Goal: Communication & Community: Ask a question

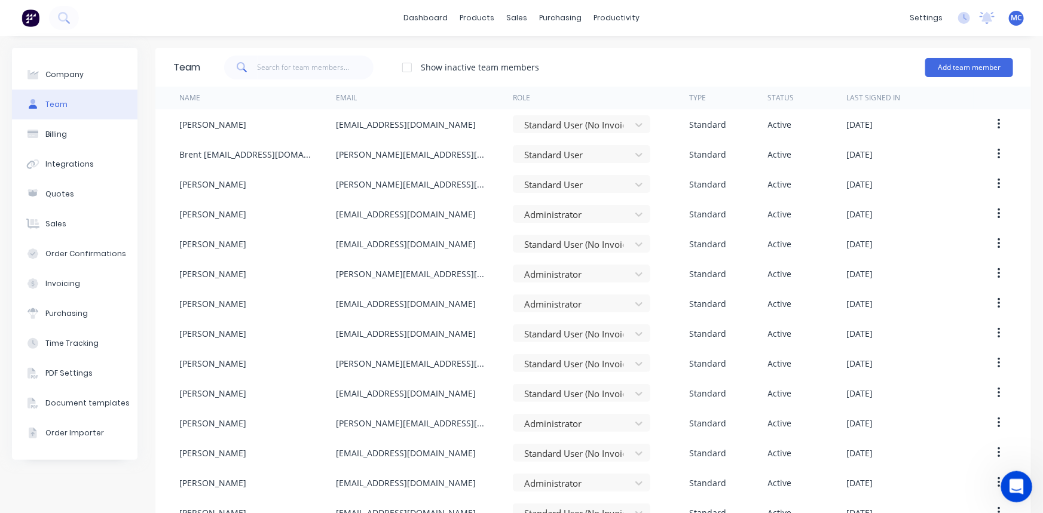
scroll to position [1, 0]
drag, startPoint x: 1011, startPoint y: 489, endPoint x: 1763, endPoint y: 494, distance: 751.7
click at [1010, 489] on icon "Open Intercom Messenger" at bounding box center [1015, 486] width 20 height 20
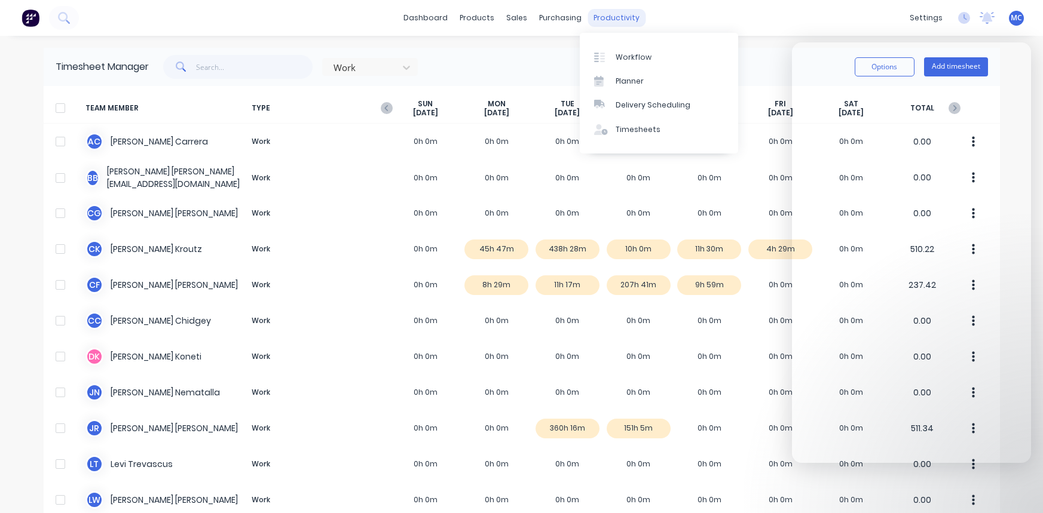
click at [607, 12] on div "productivity" at bounding box center [616, 18] width 58 height 18
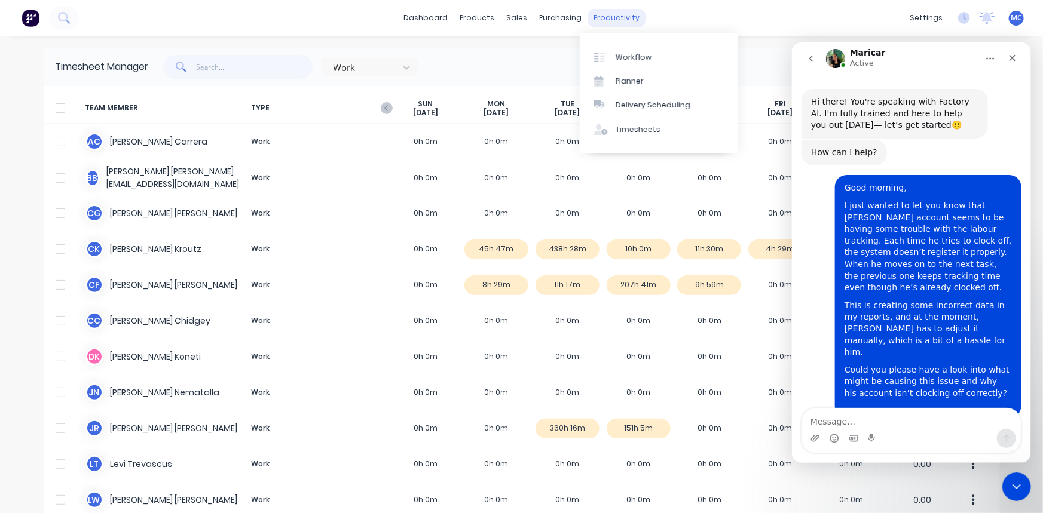
scroll to position [2486, 0]
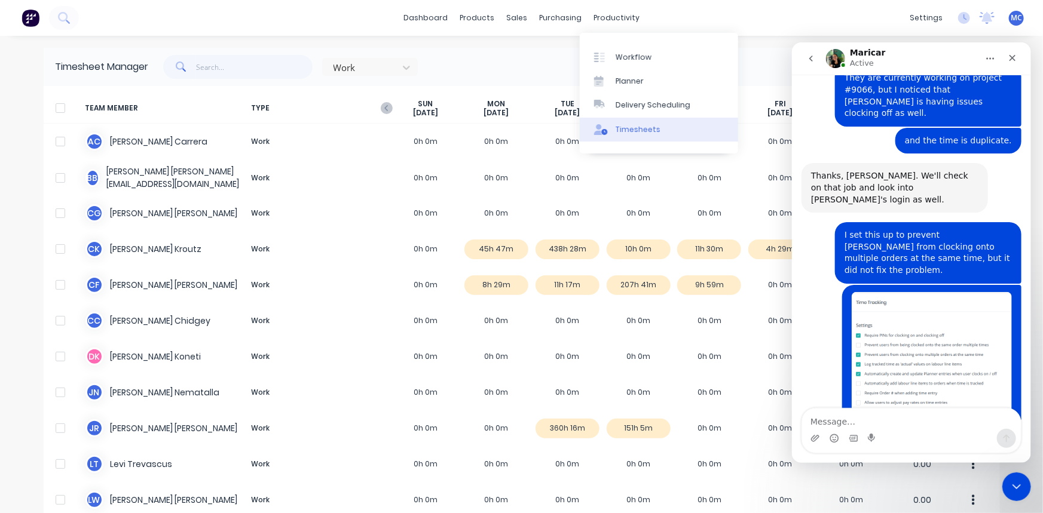
click at [617, 130] on div "Timesheets" at bounding box center [637, 129] width 45 height 11
click at [624, 133] on div "Timesheets" at bounding box center [637, 129] width 45 height 11
click at [1003, 488] on div "Close Intercom Messenger" at bounding box center [1014, 485] width 29 height 29
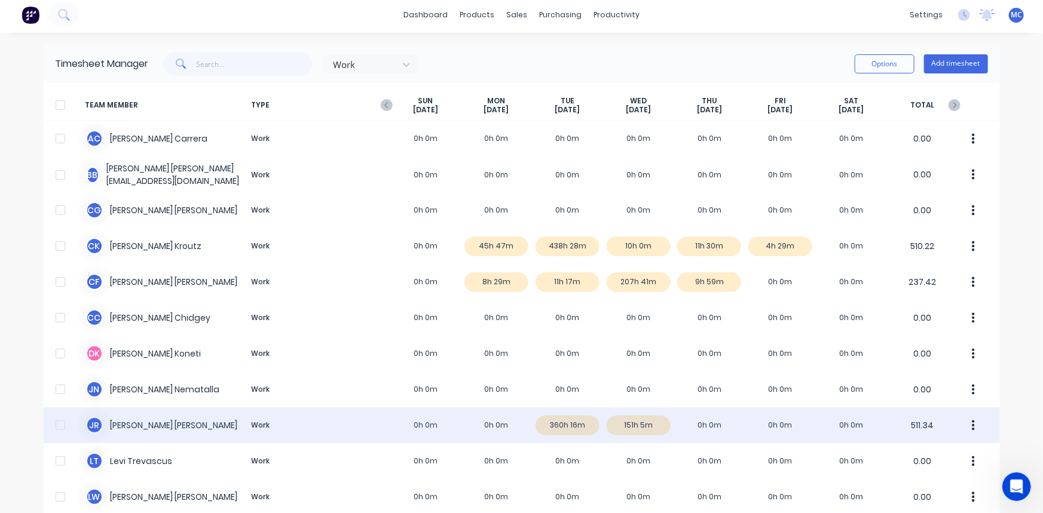
scroll to position [0, 0]
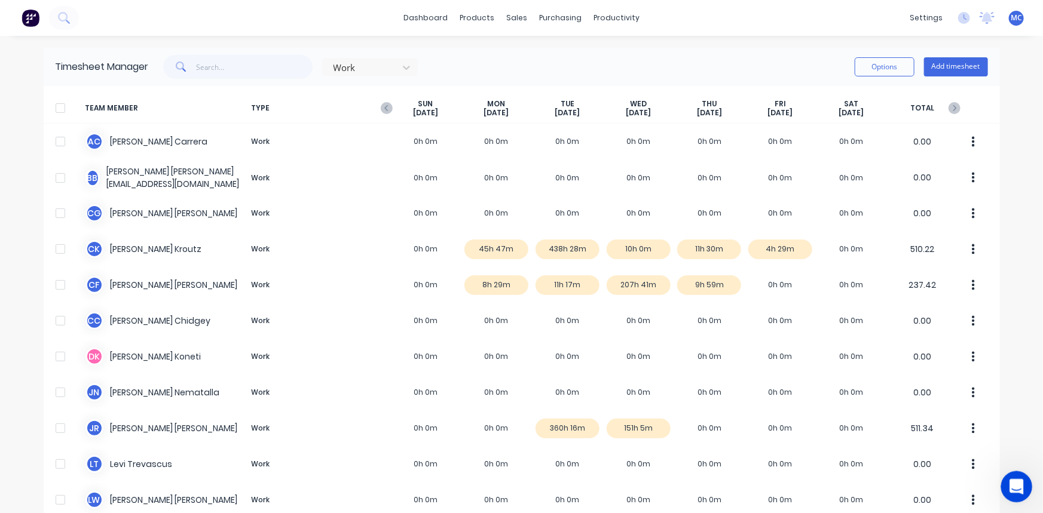
click at [1017, 486] on icon "Open Intercom Messenger" at bounding box center [1015, 486] width 20 height 20
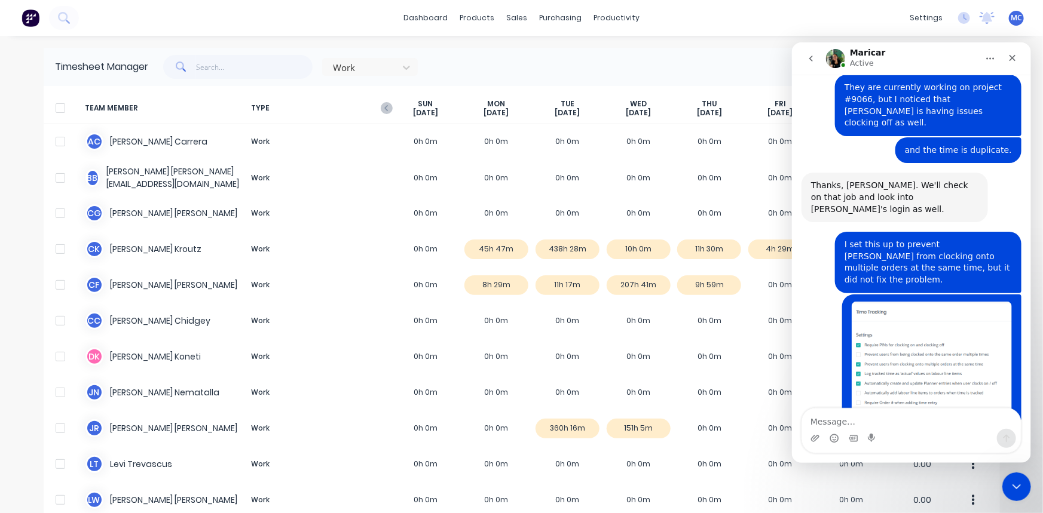
scroll to position [2486, 0]
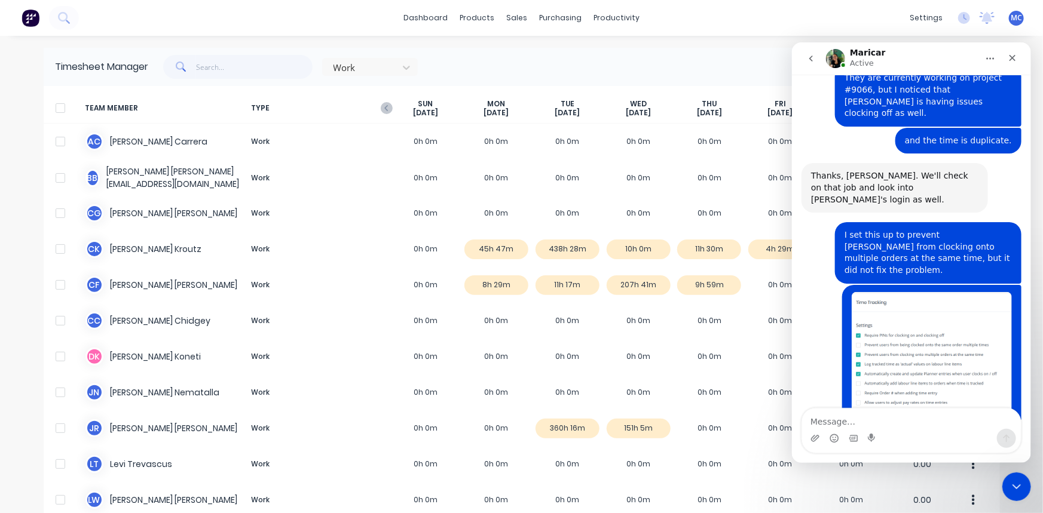
click at [918, 425] on textarea "Message…" at bounding box center [910, 418] width 219 height 20
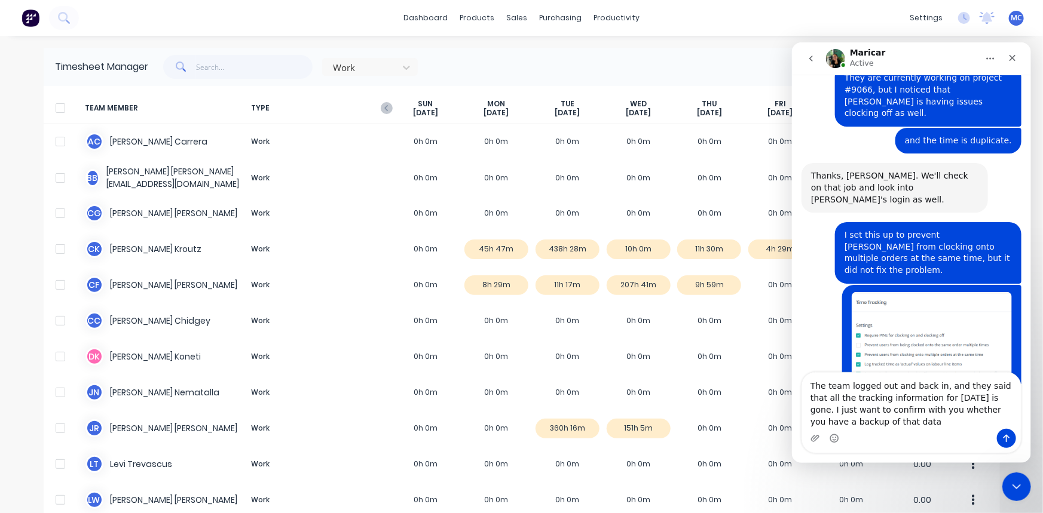
scroll to position [2522, 0]
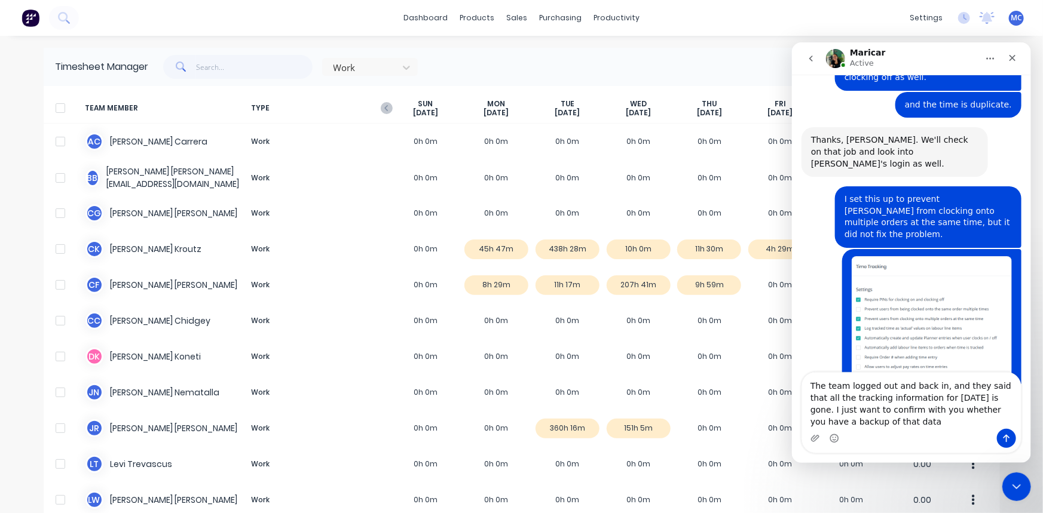
type textarea "The team logged out and back in, and they said that all the tracking informatio…"
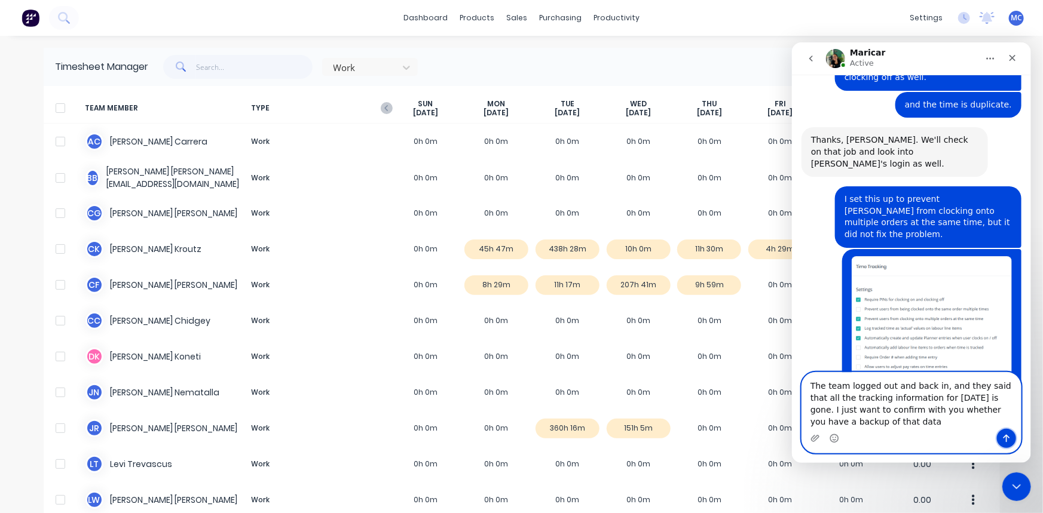
click at [1004, 436] on icon "Send a message…" at bounding box center [1006, 438] width 7 height 8
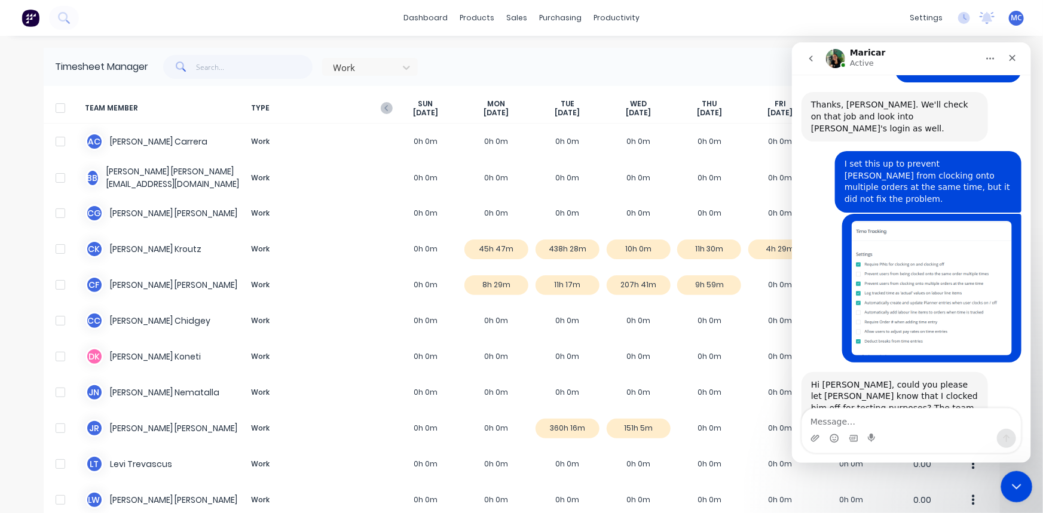
click at [1010, 488] on icon "Close Intercom Messenger" at bounding box center [1014, 485] width 14 height 14
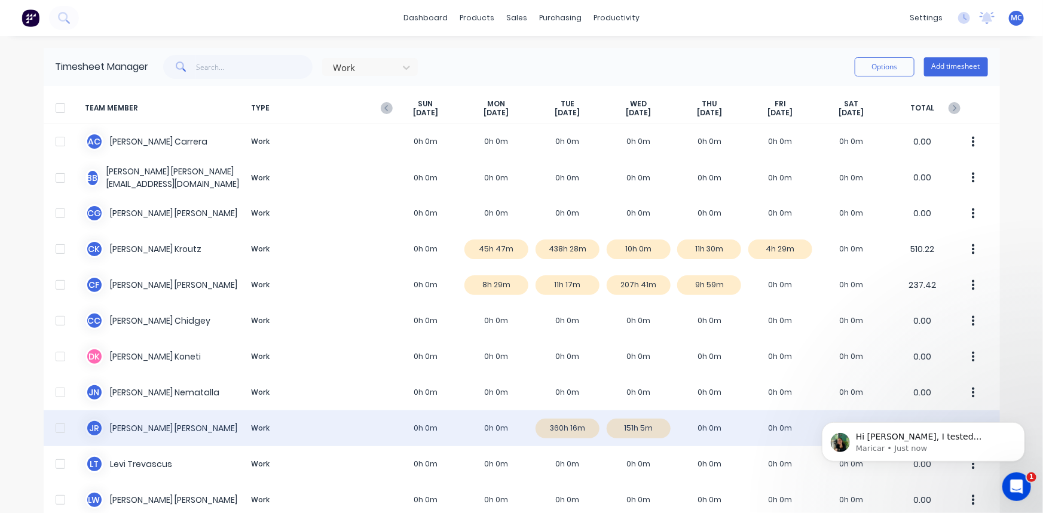
scroll to position [2651, 0]
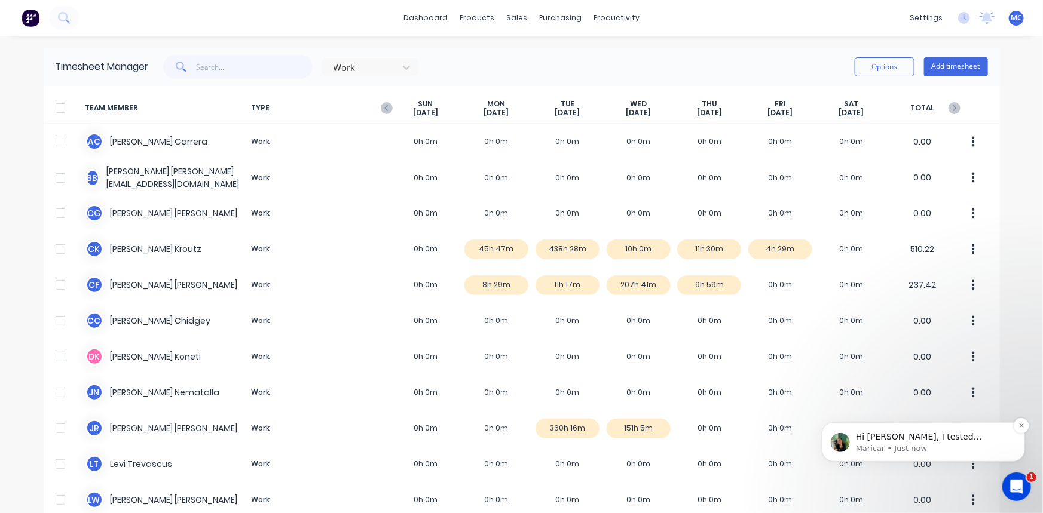
click at [886, 443] on p "Maricar • Just now" at bounding box center [932, 448] width 154 height 11
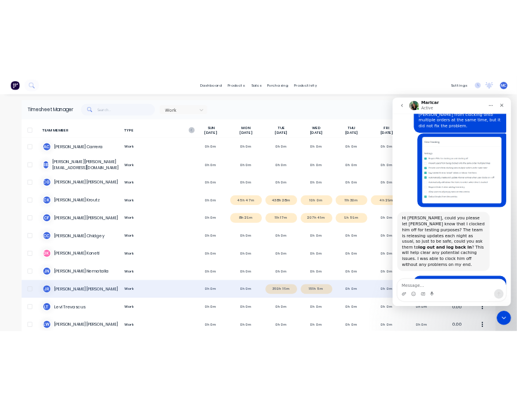
scroll to position [2671, 0]
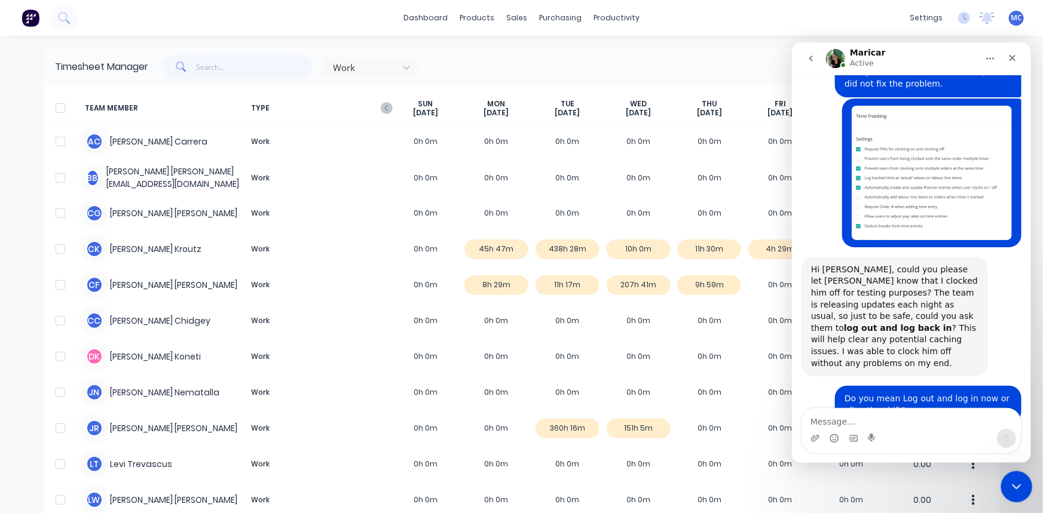
click at [1013, 488] on icon "Close Intercom Messenger" at bounding box center [1014, 485] width 14 height 14
